Goal: Task Accomplishment & Management: Manage account settings

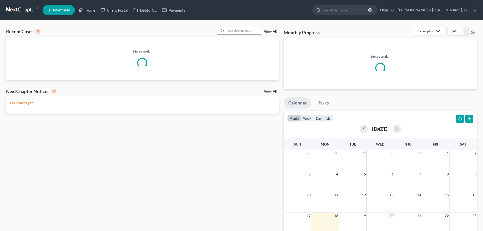
click at [244, 31] on input "search" at bounding box center [243, 30] width 35 height 7
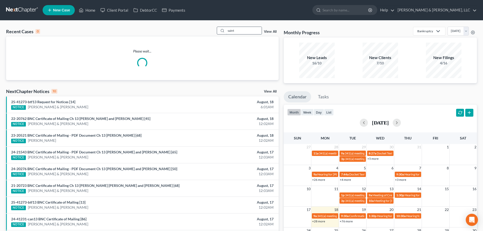
type input "saint"
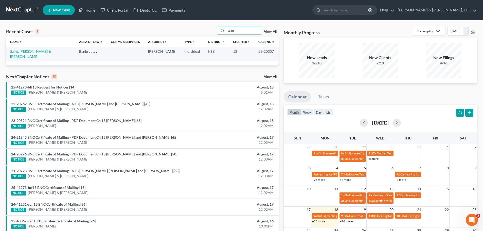
click at [34, 51] on link "Saint, [PERSON_NAME] & [PERSON_NAME]" at bounding box center [30, 53] width 41 height 9
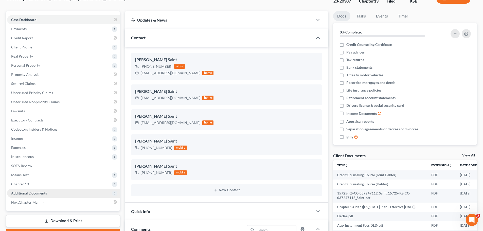
scroll to position [76, 0]
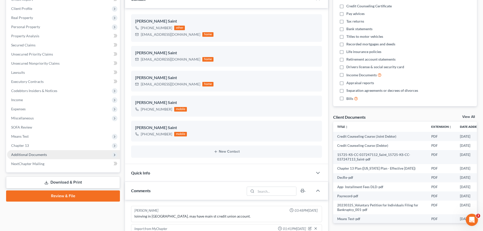
click at [41, 153] on span "Additional Documents" at bounding box center [29, 154] width 36 height 4
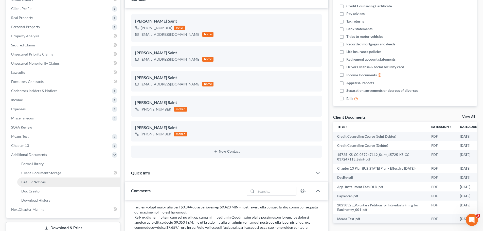
scroll to position [493, 0]
click at [46, 181] on link "PACER Notices" at bounding box center [68, 181] width 103 height 9
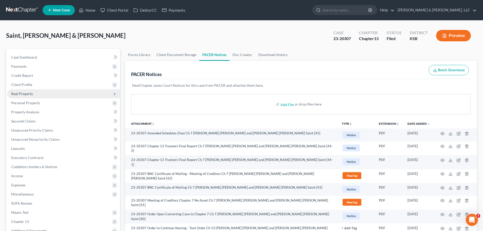
click at [38, 92] on span "Real Property" at bounding box center [63, 93] width 113 height 9
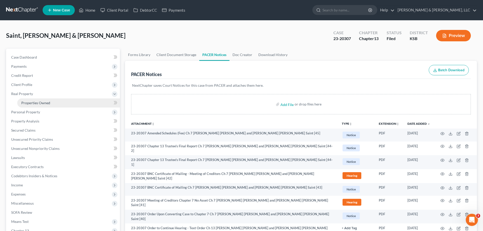
click at [43, 101] on span "Properties Owned" at bounding box center [35, 103] width 29 height 4
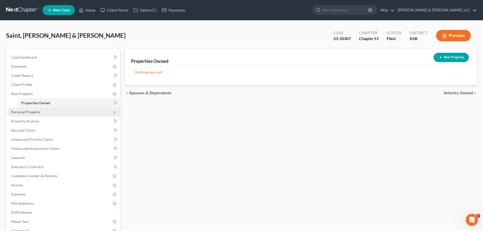
click at [40, 110] on span "Personal Property" at bounding box center [63, 111] width 113 height 9
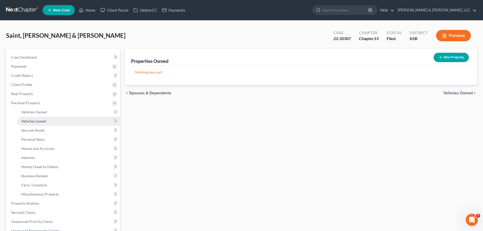
click at [42, 120] on span "Vehicles Leased" at bounding box center [33, 121] width 25 height 4
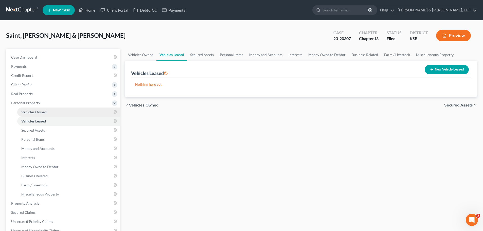
click at [43, 114] on link "Vehicles Owned" at bounding box center [68, 111] width 103 height 9
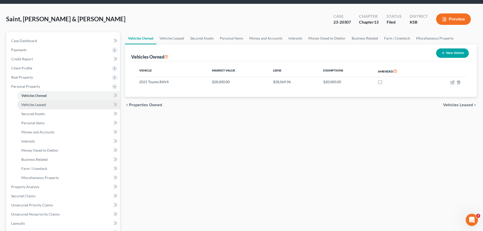
scroll to position [25, 0]
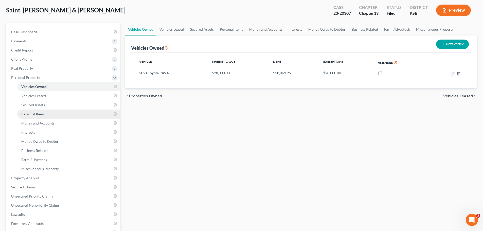
click at [46, 114] on link "Personal Items" at bounding box center [68, 114] width 103 height 9
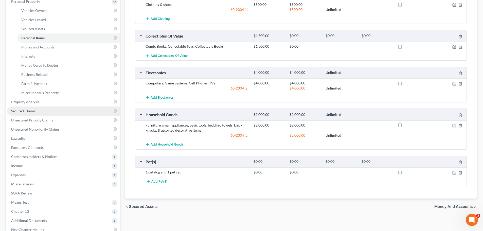
scroll to position [76, 0]
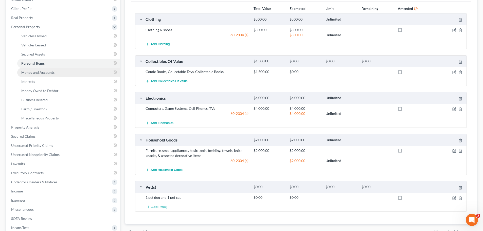
click at [44, 75] on link "Money and Accounts" at bounding box center [68, 72] width 103 height 9
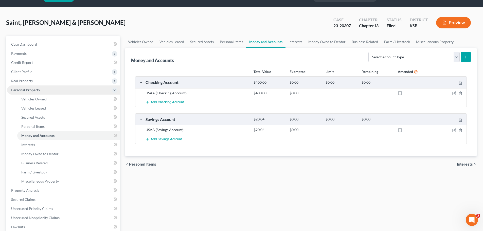
scroll to position [25, 0]
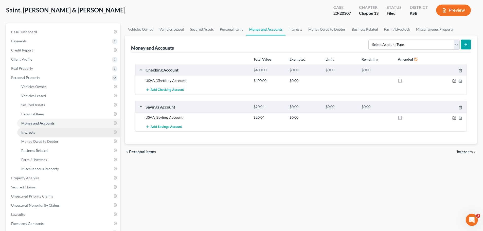
click at [33, 130] on span "Interests" at bounding box center [28, 132] width 14 height 4
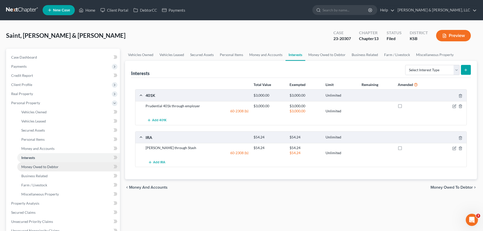
click at [43, 165] on span "Money Owed to Debtor" at bounding box center [39, 167] width 37 height 4
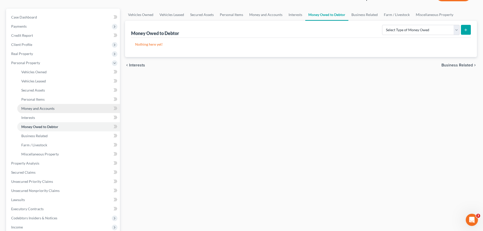
scroll to position [76, 0]
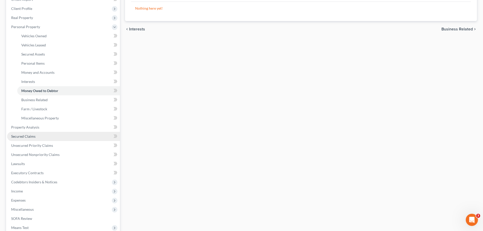
click at [35, 134] on span "Secured Claims" at bounding box center [23, 136] width 24 height 4
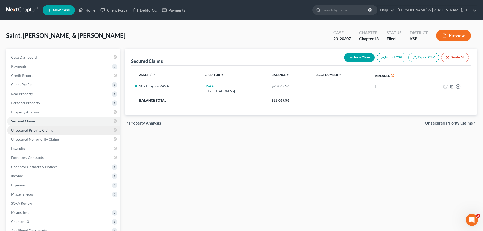
click at [36, 132] on span "Unsecured Priority Claims" at bounding box center [32, 130] width 42 height 4
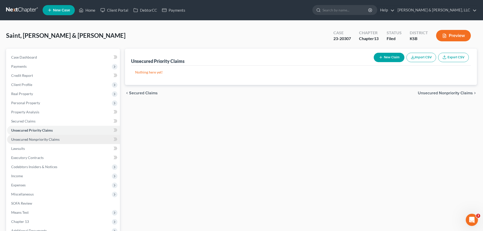
click at [40, 139] on span "Unsecured Nonpriority Claims" at bounding box center [35, 139] width 48 height 4
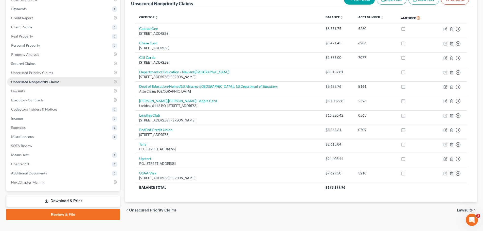
scroll to position [66, 0]
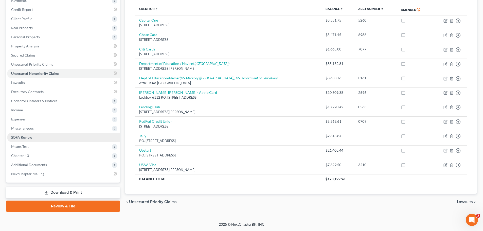
click at [28, 136] on span "SOFA Review" at bounding box center [21, 137] width 21 height 4
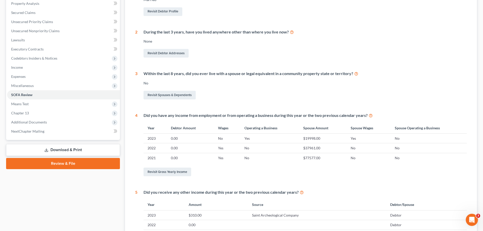
scroll to position [25, 0]
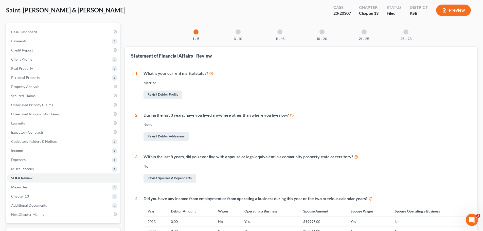
click at [240, 35] on div "6 - 10" at bounding box center [237, 31] width 17 height 17
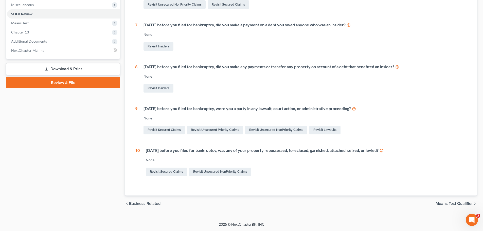
scroll to position [37, 0]
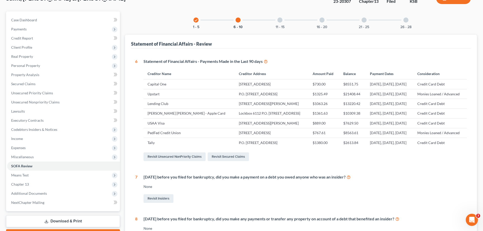
click at [279, 20] on div at bounding box center [279, 19] width 5 height 5
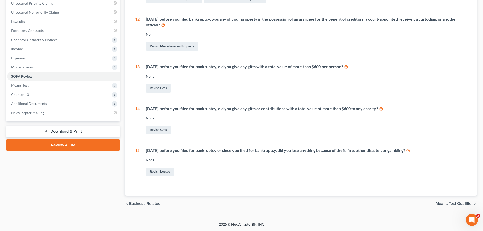
scroll to position [0, 0]
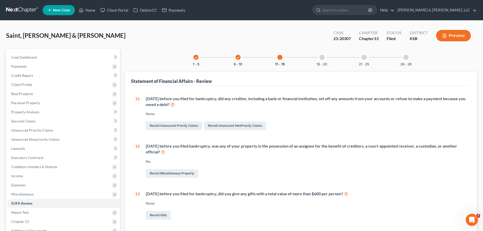
click at [323, 55] on div "16 - 20" at bounding box center [321, 57] width 17 height 17
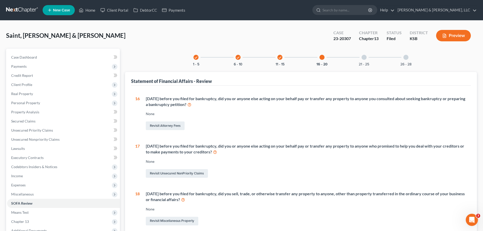
click at [366, 58] on div at bounding box center [364, 57] width 5 height 5
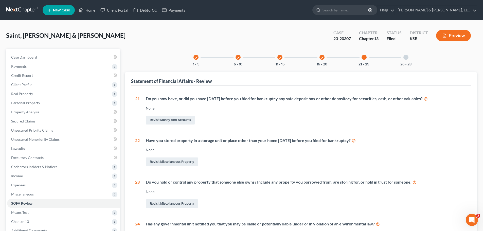
click at [284, 59] on div "check 11 - 15" at bounding box center [279, 57] width 17 height 17
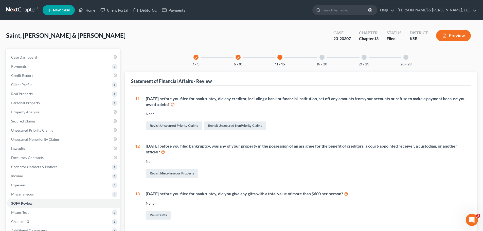
click at [241, 56] on div "check 6 - 10" at bounding box center [237, 57] width 17 height 17
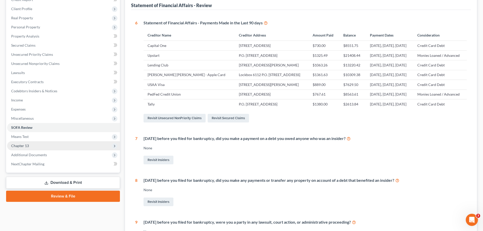
scroll to position [76, 0]
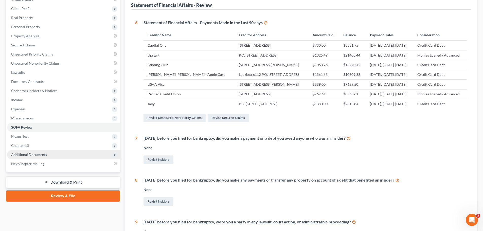
click at [44, 152] on span "Additional Documents" at bounding box center [63, 154] width 113 height 9
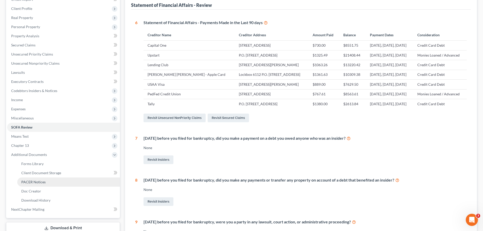
click at [47, 183] on link "PACER Notices" at bounding box center [68, 181] width 103 height 9
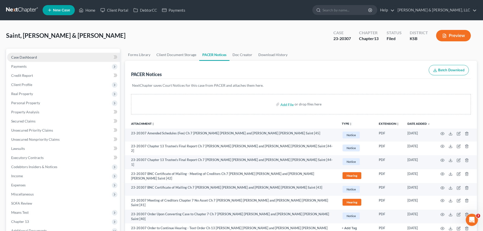
click at [27, 58] on span "Case Dashboard" at bounding box center [24, 57] width 26 height 4
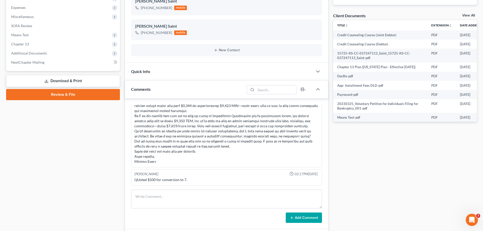
scroll to position [493, 0]
drag, startPoint x: 160, startPoint y: 195, endPoint x: 167, endPoint y: 184, distance: 12.7
click at [160, 195] on textarea at bounding box center [226, 199] width 191 height 19
type textarea "n"
type textarea "N"
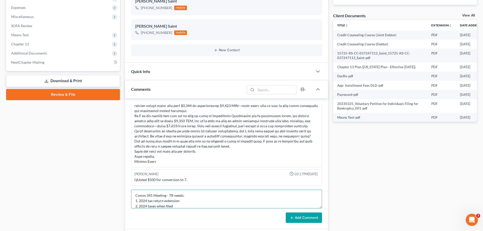
scroll to position [0, 0]
drag, startPoint x: 169, startPoint y: 196, endPoint x: 173, endPoint y: 197, distance: 4.6
click at [169, 196] on textarea "Convo 341 Meeting - TR needs: 1. 2024 tax return extension 2. 2024 taxes when f…" at bounding box center [226, 199] width 191 height 19
click at [175, 196] on textarea "Convo 341 Meeting - TR needs: 1. 2024 tax return extension 2. 2024 taxes when f…" at bounding box center [226, 199] width 191 height 19
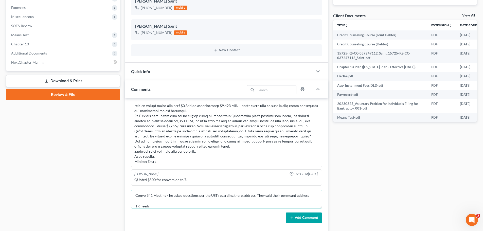
click at [311, 195] on textarea "Convo 341 Meeting - he asked questions per the UST regarding there address. The…" at bounding box center [226, 199] width 191 height 19
type textarea "Convo 341 Meeting - he asked questions per the UST regarding there address. The…"
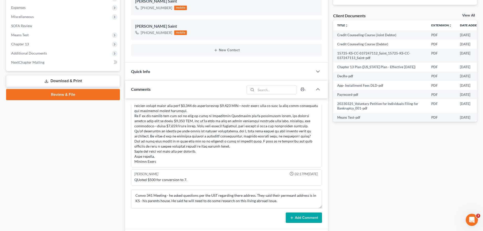
click at [294, 218] on icon at bounding box center [292, 218] width 4 height 4
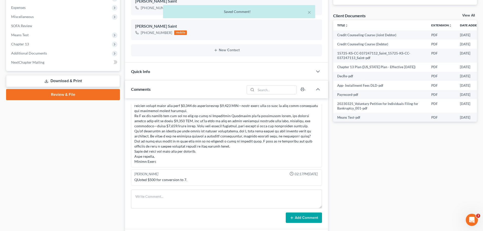
scroll to position [468, 0]
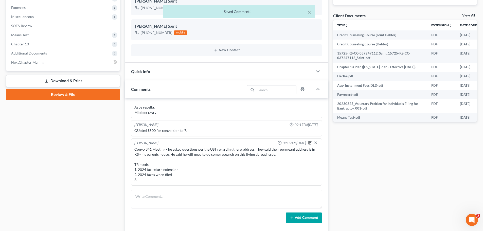
click at [308, 142] on icon "button" at bounding box center [310, 143] width 4 height 4
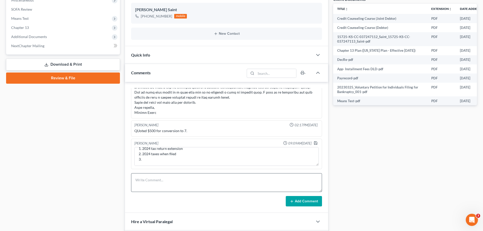
scroll to position [203, 0]
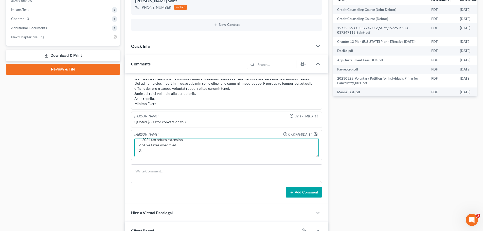
drag, startPoint x: 141, startPoint y: 150, endPoint x: 138, endPoint y: 149, distance: 2.8
click at [138, 149] on textarea "Convo 341 Meeting - he asked questions per the UST regarding there address. The…" at bounding box center [226, 147] width 184 height 19
type textarea "Convo 341 Meeting - he asked questions per the UST regarding there address. The…"
click at [315, 134] on polyline "button" at bounding box center [316, 134] width 2 height 1
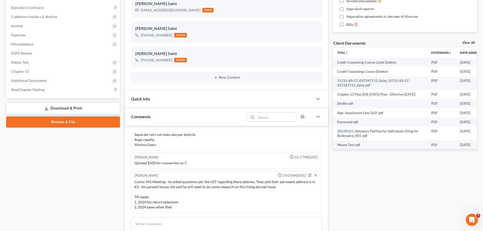
scroll to position [177, 0]
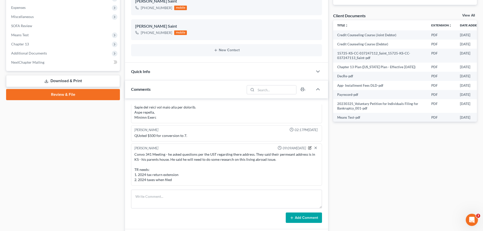
click at [308, 146] on icon "button" at bounding box center [310, 148] width 4 height 4
type textarea "Convo 341 Meeting - he asked questions per the UST regarding there address. The…"
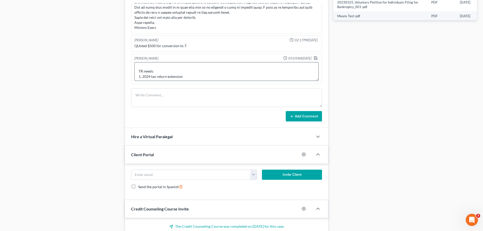
scroll to position [21, 0]
click at [187, 75] on textarea "Convo 341 Meeting - he asked questions per the UST regarding there address. The…" at bounding box center [226, 71] width 184 height 19
click at [314, 59] on icon "button" at bounding box center [316, 58] width 4 height 4
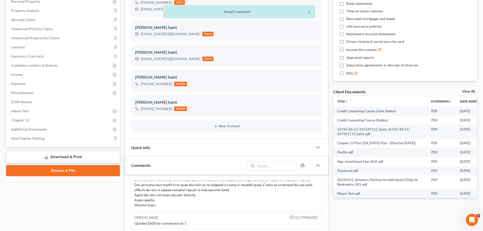
scroll to position [463, 0]
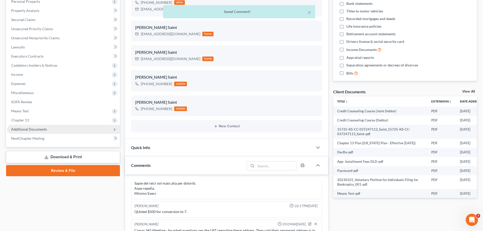
click at [32, 128] on span "Additional Documents" at bounding box center [29, 129] width 36 height 4
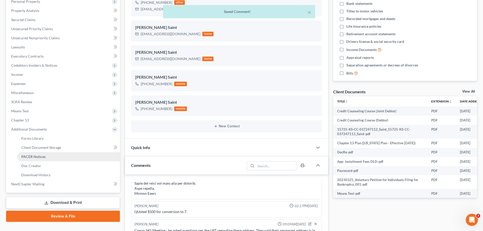
drag, startPoint x: 41, startPoint y: 158, endPoint x: 208, endPoint y: 127, distance: 170.4
click at [41, 158] on span "PACER Notices" at bounding box center [33, 156] width 24 height 4
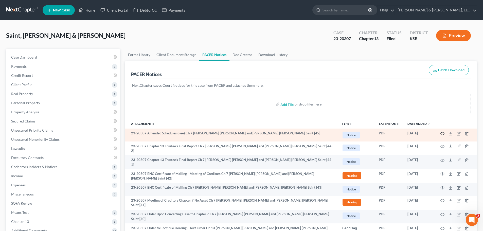
click at [442, 133] on icon "button" at bounding box center [442, 134] width 4 height 4
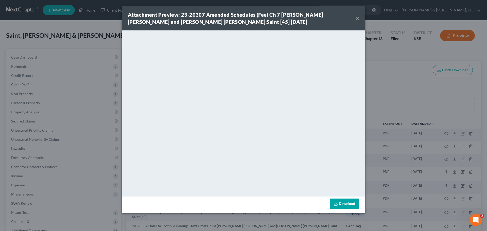
click at [357, 18] on button "×" at bounding box center [357, 18] width 4 height 6
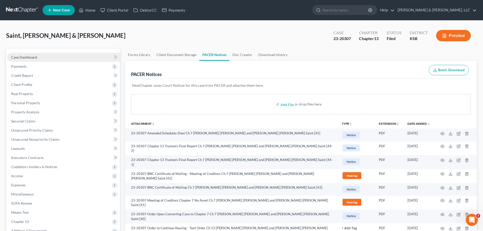
click at [42, 56] on link "Case Dashboard" at bounding box center [63, 57] width 113 height 9
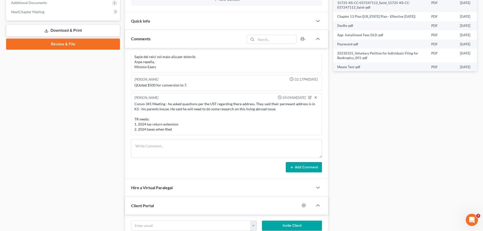
scroll to position [493, 0]
click at [309, 96] on icon "button" at bounding box center [310, 97] width 2 height 2
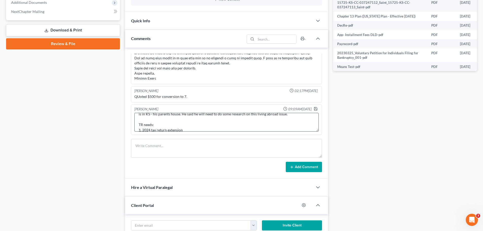
scroll to position [21, 0]
click at [196, 124] on textarea "Convo 341 Meeting - he asked questions per the UST regarding there address. The…" at bounding box center [226, 122] width 184 height 19
type textarea "Convo 341 Meeting - he asked questions per the UST regarding there address. The…"
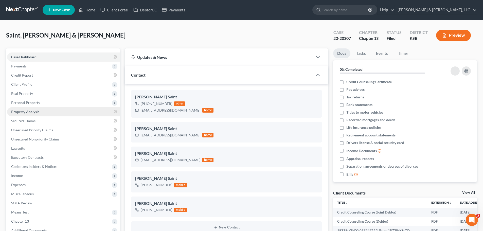
scroll to position [0, 0]
click at [83, 11] on icon at bounding box center [82, 10] width 4 height 4
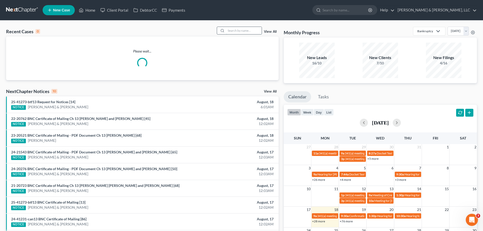
click at [230, 32] on input "search" at bounding box center [243, 30] width 35 height 7
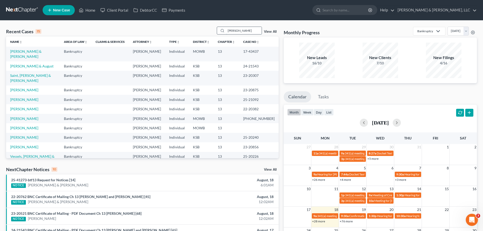
type input "[PERSON_NAME]"
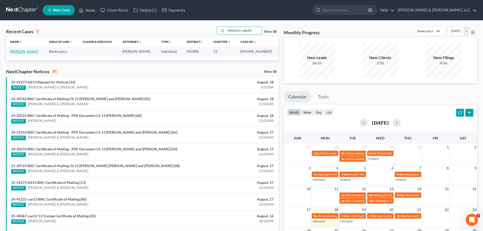
click at [13, 51] on link "[PERSON_NAME]" at bounding box center [24, 51] width 28 height 4
select select "4"
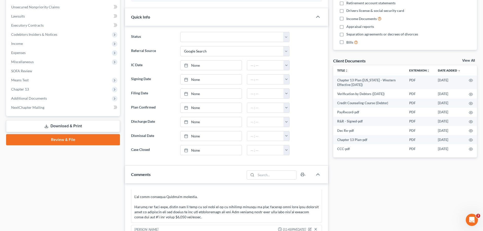
scroll to position [127, 0]
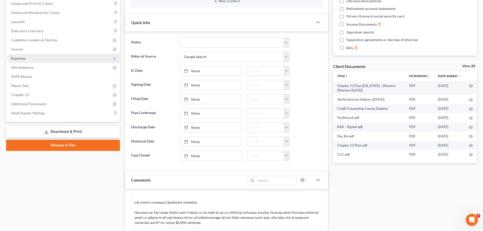
drag, startPoint x: 42, startPoint y: 58, endPoint x: 30, endPoint y: 59, distance: 11.9
click at [42, 58] on span "Expenses" at bounding box center [63, 58] width 113 height 9
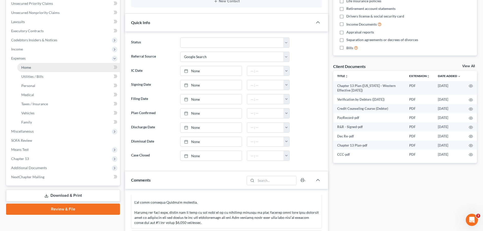
click at [33, 69] on link "Home" at bounding box center [68, 67] width 103 height 9
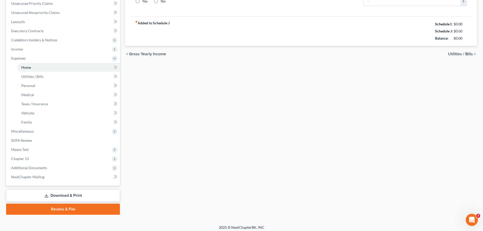
type input "1,560.00"
type input "1,650.00"
radio input "true"
type input "0.00"
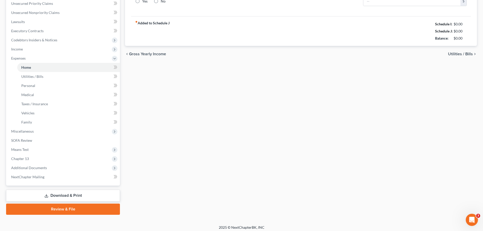
type input "0.00"
type input "75.00"
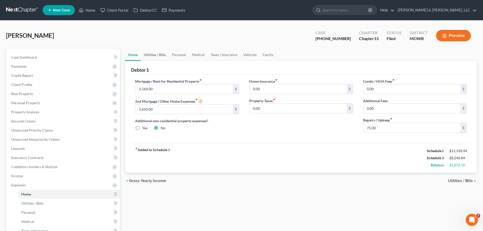
click at [162, 55] on link "Utilities / Bills" at bounding box center [155, 55] width 28 height 12
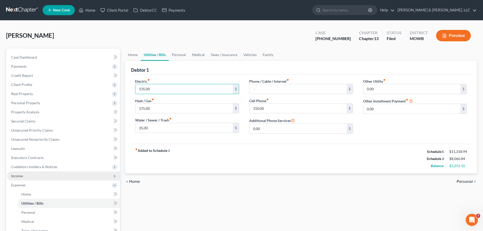
type input "135.00"
click at [22, 177] on span "Income" at bounding box center [17, 176] width 12 height 4
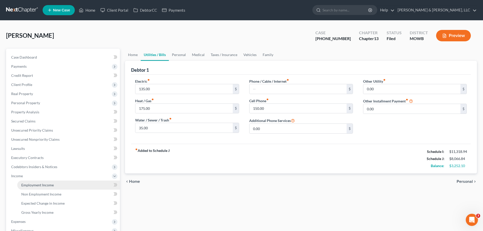
click at [45, 184] on span "Employment Income" at bounding box center [37, 185] width 32 height 4
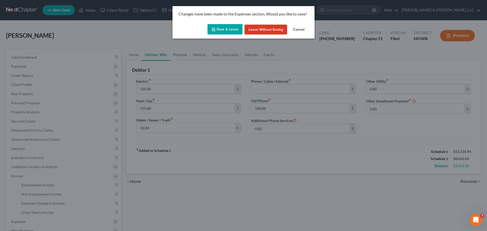
click at [259, 30] on button "Leave without Saving" at bounding box center [265, 30] width 43 height 10
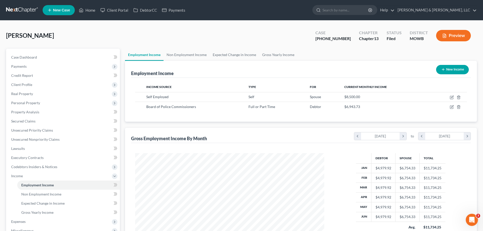
scroll to position [95, 199]
click at [31, 220] on span "Expenses" at bounding box center [63, 221] width 113 height 9
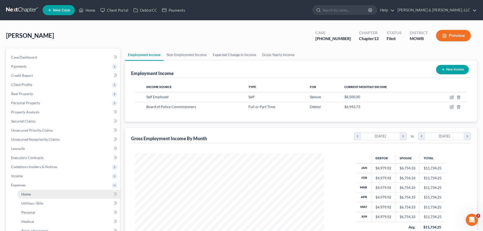
click at [30, 196] on span "Home" at bounding box center [26, 194] width 10 height 4
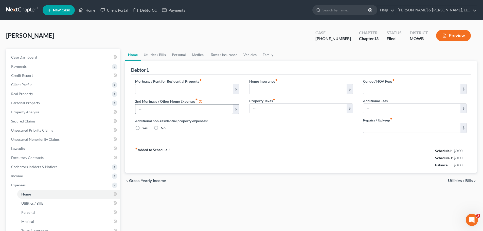
type input "1,560.00"
type input "1,650.00"
radio input "true"
type input "0.00"
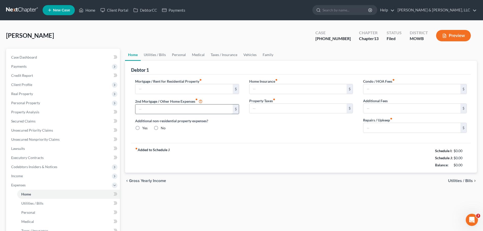
type input "0.00"
type input "75.00"
click at [262, 57] on link "Family" at bounding box center [268, 55] width 17 height 12
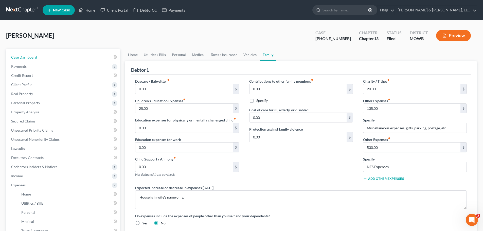
drag, startPoint x: 54, startPoint y: 56, endPoint x: 113, endPoint y: 37, distance: 61.9
click at [53, 56] on link "Case Dashboard" at bounding box center [63, 57] width 113 height 9
select select "4"
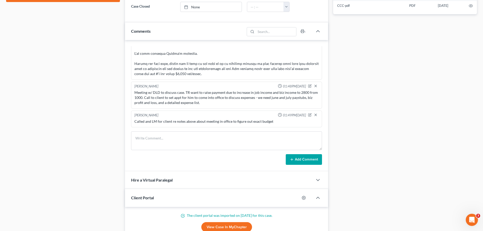
scroll to position [330, 0]
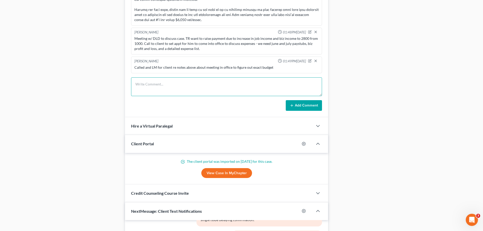
click at [171, 83] on textarea at bounding box center [226, 86] width 191 height 19
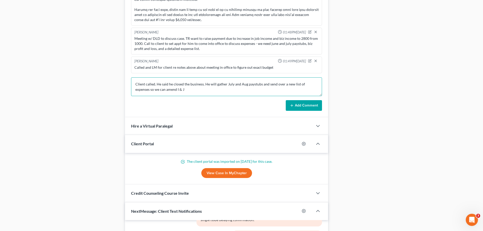
type textarea "Client called. He said he closed the business. He will gather July and Aug pays…"
click at [311, 104] on button "Add Comment" at bounding box center [304, 105] width 36 height 11
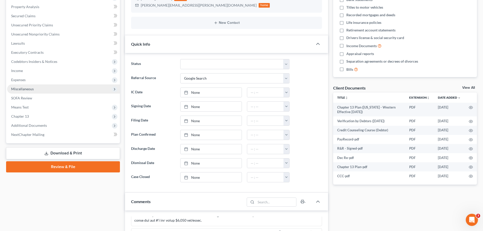
scroll to position [0, 0]
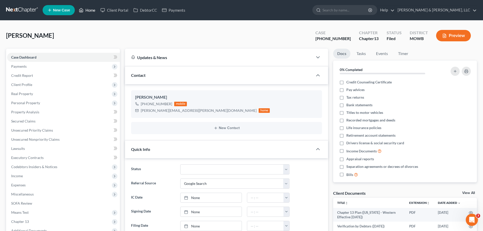
drag, startPoint x: 92, startPoint y: 12, endPoint x: 91, endPoint y: 1, distance: 11.2
click at [92, 12] on link "Home" at bounding box center [87, 10] width 22 height 9
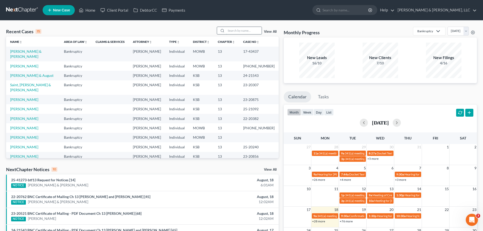
click at [241, 31] on input "search" at bounding box center [243, 30] width 35 height 7
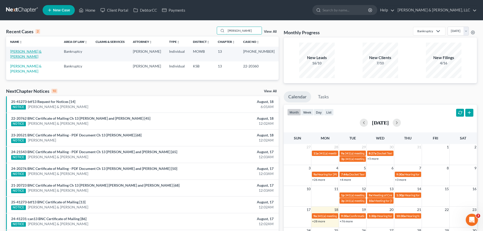
type input "[PERSON_NAME]"
click at [42, 50] on link "[PERSON_NAME] & [PERSON_NAME]" at bounding box center [25, 53] width 31 height 9
select select "6"
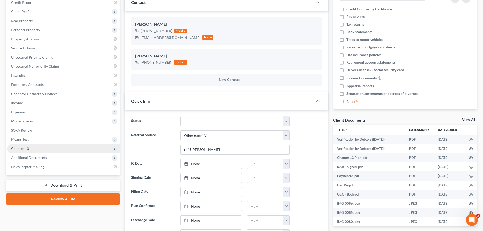
scroll to position [76, 0]
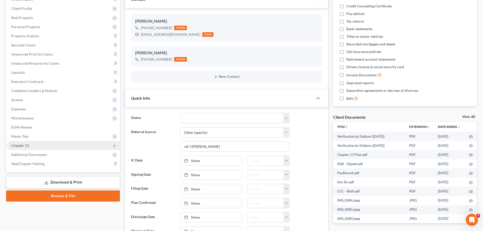
click at [24, 143] on span "Chapter 13" at bounding box center [20, 145] width 18 height 4
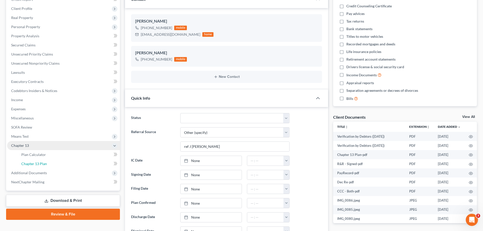
drag, startPoint x: 30, startPoint y: 162, endPoint x: 113, endPoint y: 149, distance: 83.2
click at [31, 162] on span "Chapter 13 Plan" at bounding box center [34, 164] width 26 height 4
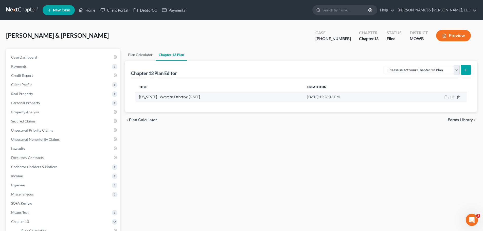
click at [452, 96] on icon "button" at bounding box center [453, 97] width 4 height 4
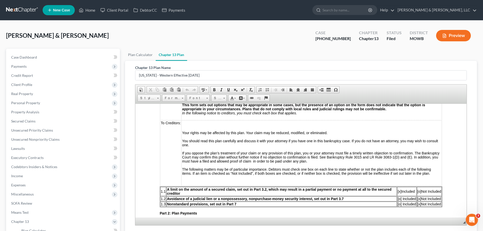
scroll to position [177, 0]
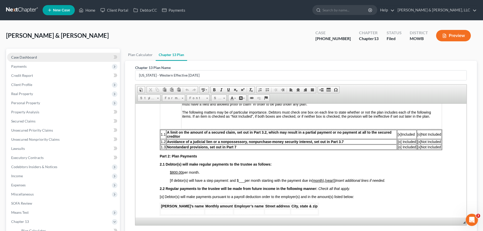
click at [51, 60] on link "Case Dashboard" at bounding box center [63, 57] width 113 height 9
select select "6"
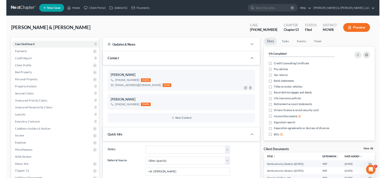
scroll to position [424, 0]
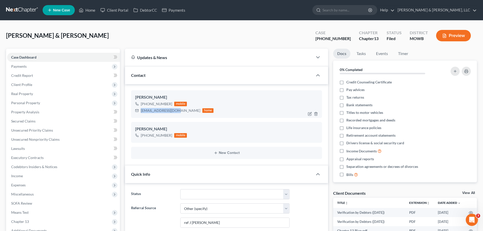
drag, startPoint x: 141, startPoint y: 111, endPoint x: 173, endPoint y: 111, distance: 32.2
click at [173, 111] on div "[EMAIL_ADDRESS][DOMAIN_NAME]" at bounding box center [171, 110] width 60 height 5
copy div "[EMAIL_ADDRESS][DOMAIN_NAME]"
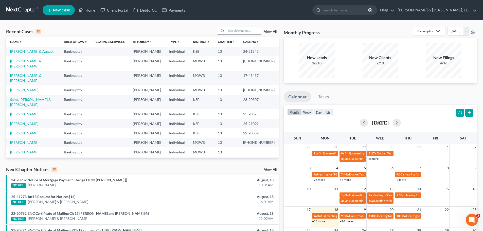
click at [236, 30] on input "search" at bounding box center [243, 30] width 35 height 7
click at [259, 32] on input "search" at bounding box center [243, 30] width 35 height 7
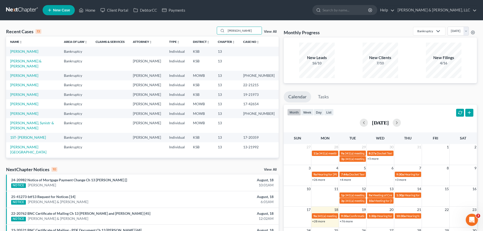
type input "[PERSON_NAME]"
